Goal: Task Accomplishment & Management: Understand process/instructions

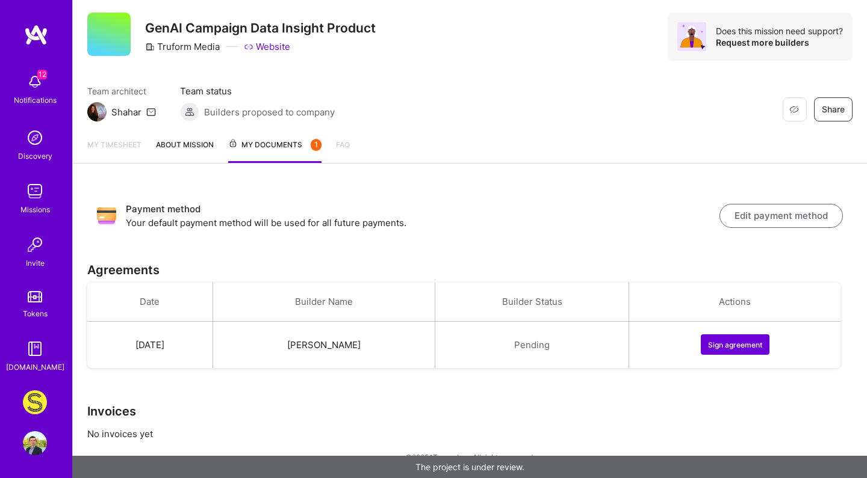
scroll to position [29, 0]
click at [728, 337] on button "Sign agreement" at bounding box center [734, 345] width 69 height 20
click at [727, 342] on button "Sign agreement" at bounding box center [734, 345] width 69 height 20
click at [742, 341] on button "Sign agreement" at bounding box center [734, 345] width 69 height 20
click at [346, 350] on td "[PERSON_NAME]" at bounding box center [323, 345] width 222 height 47
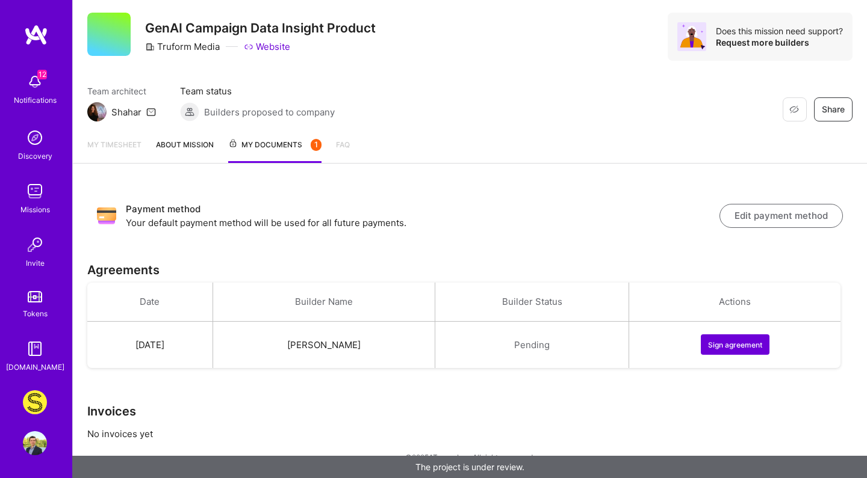
scroll to position [29, 0]
click at [748, 346] on button "Sign agreement" at bounding box center [734, 345] width 69 height 20
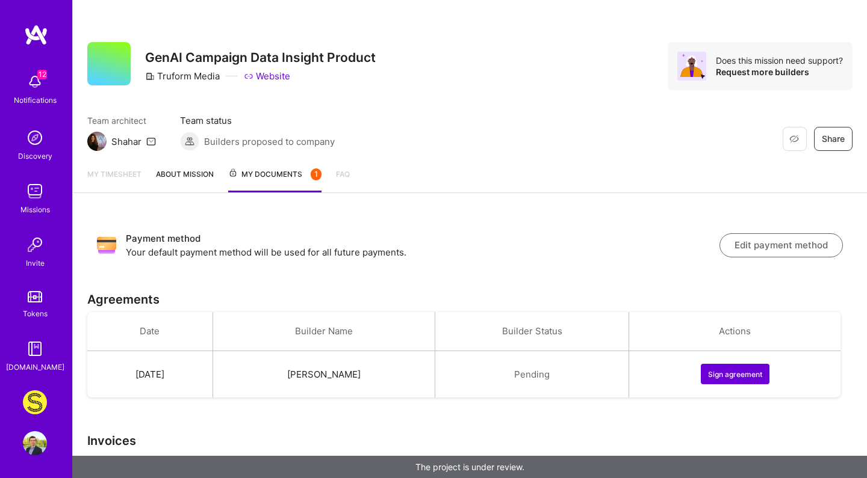
click at [732, 376] on button "Sign agreement" at bounding box center [734, 374] width 69 height 20
click at [746, 374] on button "Sign agreement" at bounding box center [734, 374] width 69 height 20
click at [546, 4] on div "Restore Not Interested Share GenAI Campaign Data Insight Product Truform Media …" at bounding box center [470, 79] width 794 height 158
